Goal: Check status: Check status

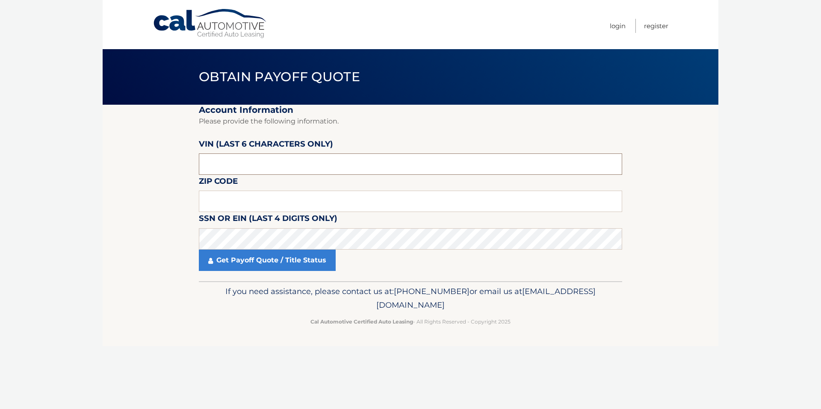
click at [231, 158] on input "text" at bounding box center [411, 164] width 424 height 21
drag, startPoint x: 229, startPoint y: 164, endPoint x: 160, endPoint y: 165, distance: 69.3
click at [160, 165] on section "Account Information Please provide the following information. VIN (last 6 chara…" at bounding box center [411, 193] width 616 height 177
type input "401929"
click at [218, 198] on input "text" at bounding box center [411, 201] width 424 height 21
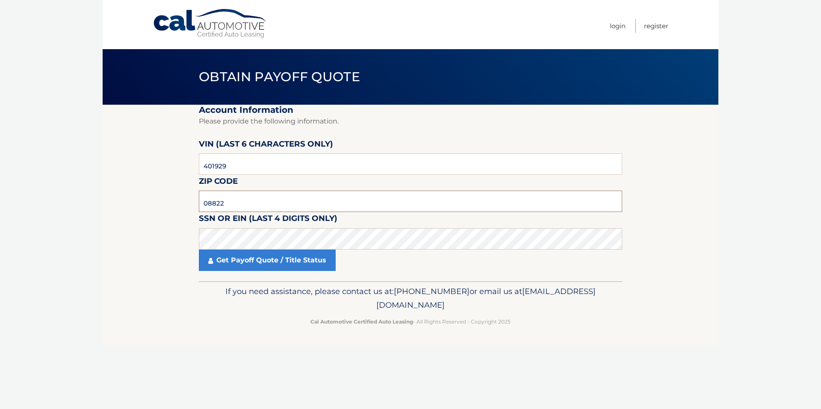
type input "08822"
click at [80, 191] on body "Cal Automotive Menu Login Register Obtain Payoff Quote" at bounding box center [410, 204] width 821 height 409
click at [268, 267] on link "Get Payoff Quote / Title Status" at bounding box center [267, 260] width 137 height 21
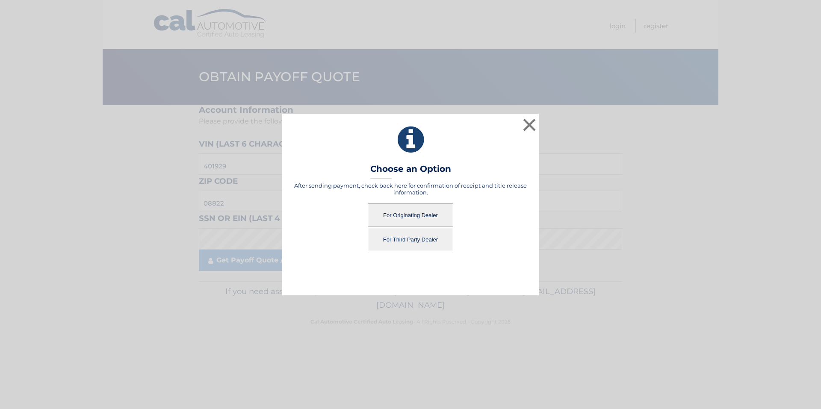
click at [409, 216] on button "For Originating Dealer" at bounding box center [411, 216] width 86 height 24
click at [415, 218] on button "For Originating Dealer" at bounding box center [411, 216] width 86 height 24
